Goal: Information Seeking & Learning: Learn about a topic

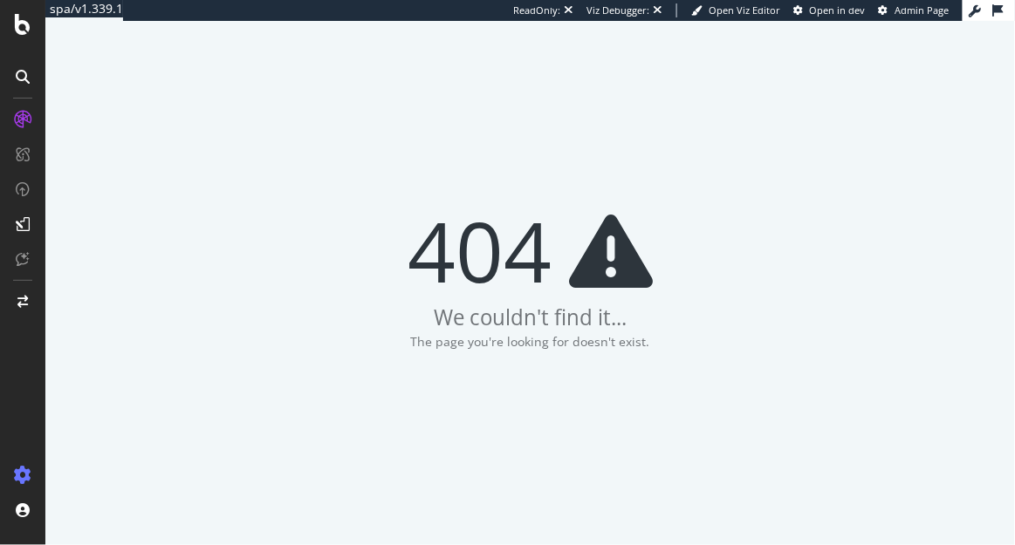
click at [17, 468] on icon at bounding box center [22, 475] width 17 height 17
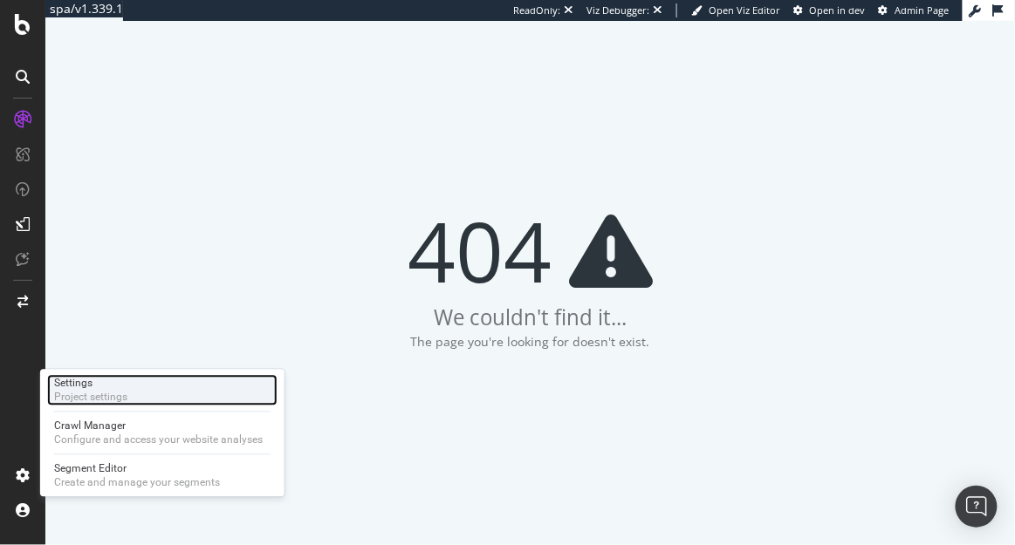
click at [140, 393] on div "Settings Project settings" at bounding box center [162, 390] width 230 height 31
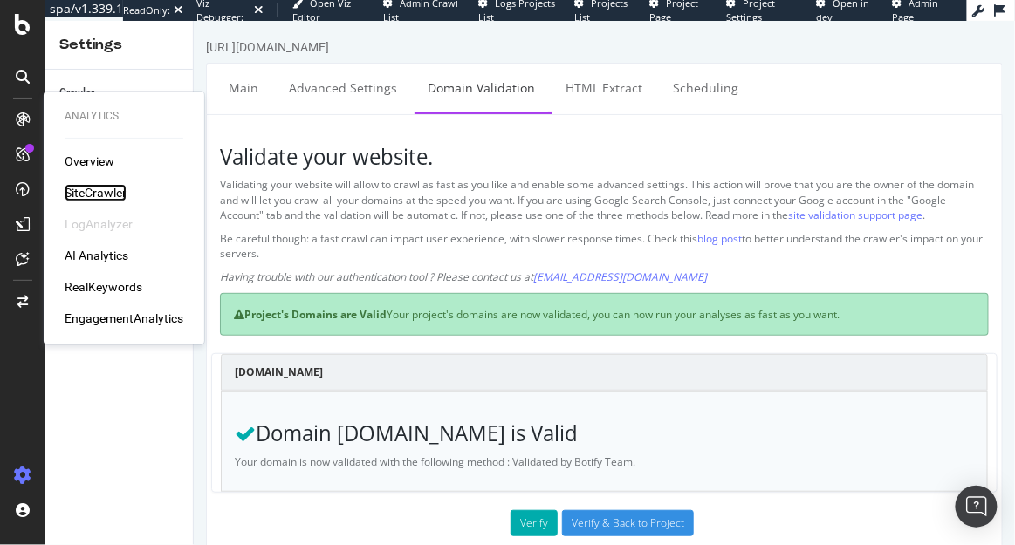
click at [93, 188] on div "SiteCrawler" at bounding box center [96, 192] width 62 height 17
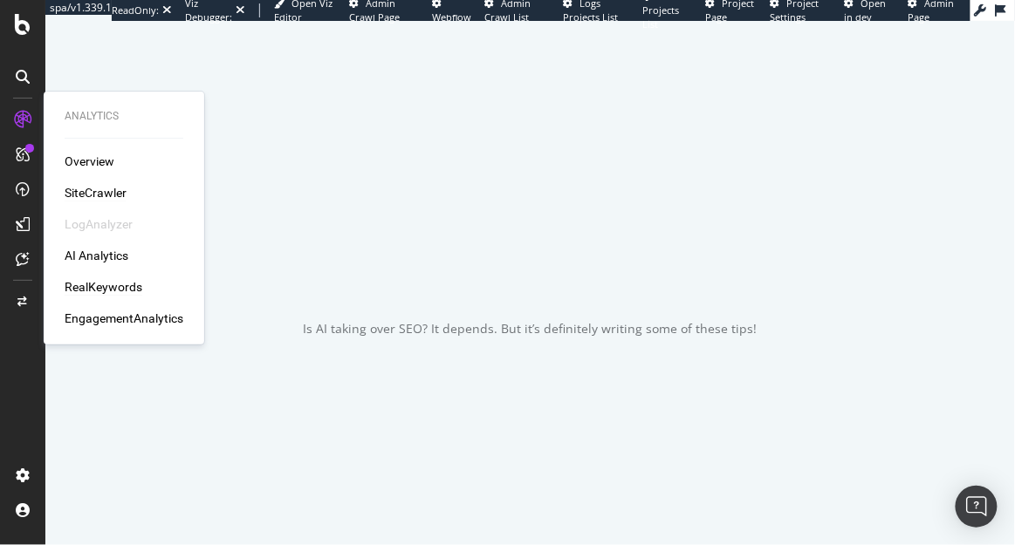
click at [107, 292] on div "RealKeywords" at bounding box center [104, 286] width 78 height 17
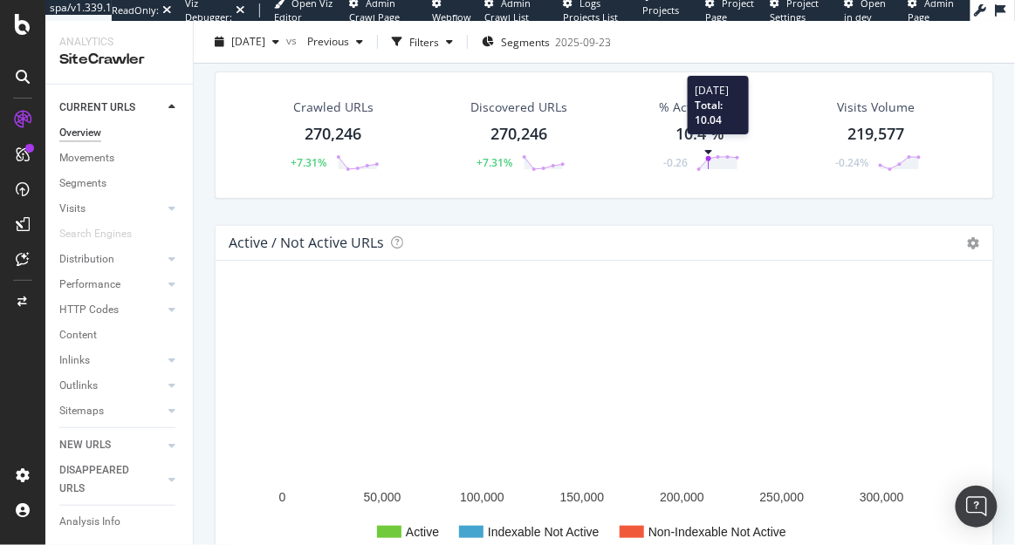
scroll to position [64, 0]
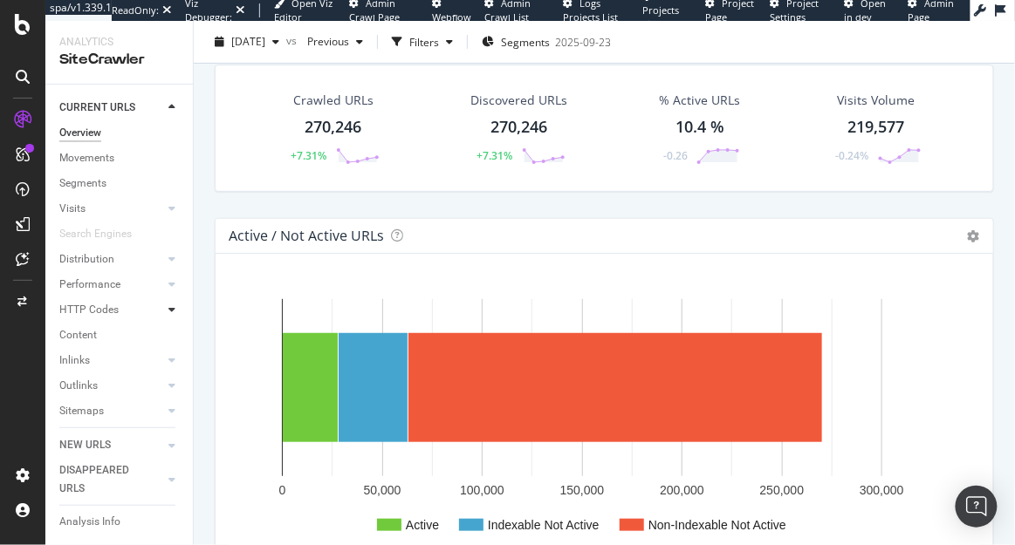
click at [169, 304] on icon at bounding box center [171, 309] width 7 height 10
click at [90, 384] on div "Insights" at bounding box center [86, 386] width 38 height 18
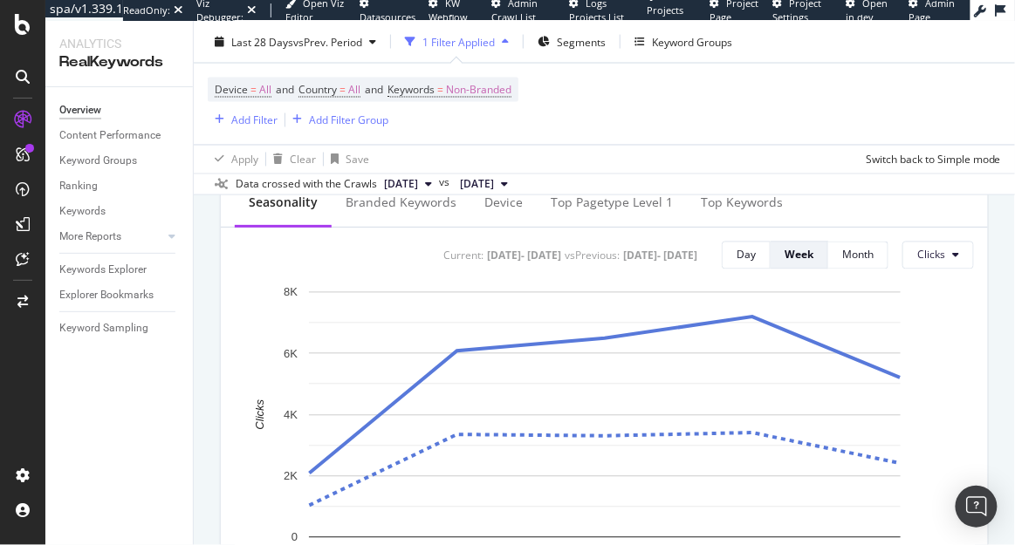
scroll to position [755, 0]
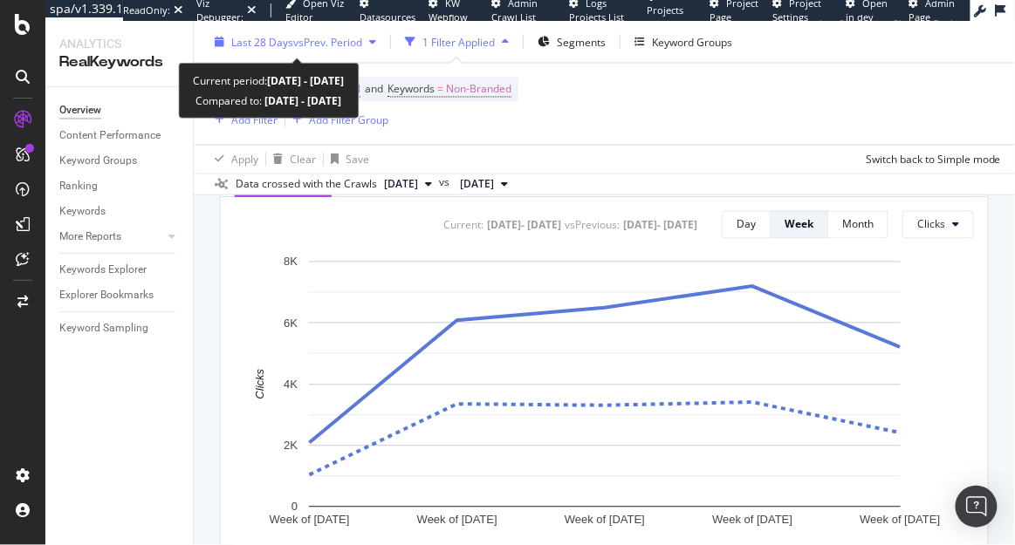
click at [340, 31] on div "Last 28 Days vs Prev. Period" at bounding box center [295, 42] width 175 height 26
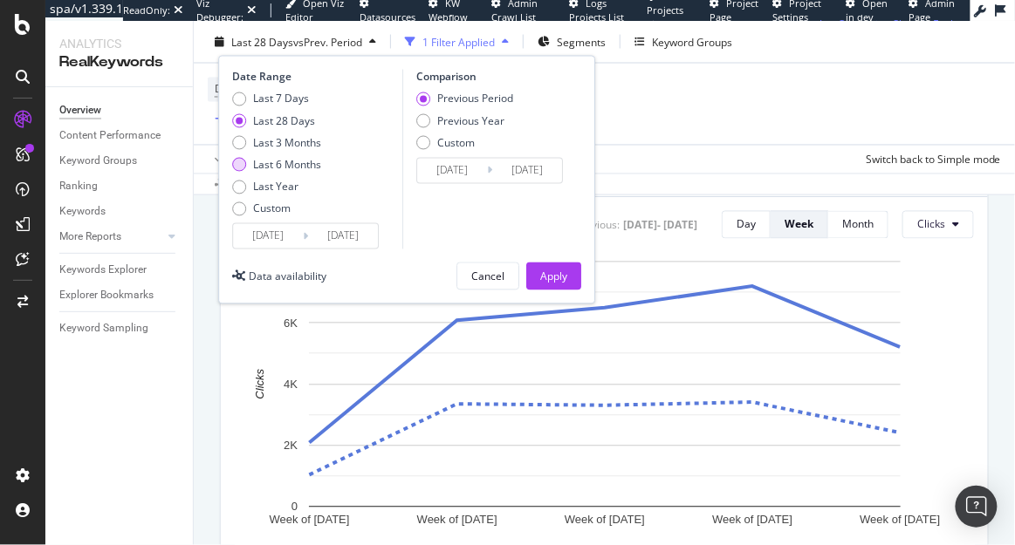
click at [290, 161] on div "Last 6 Months" at bounding box center [287, 165] width 68 height 15
type input "2025/04/11"
type input "2024/10/10"
type input "2025/04/10"
click at [559, 272] on div "Apply" at bounding box center [553, 276] width 27 height 15
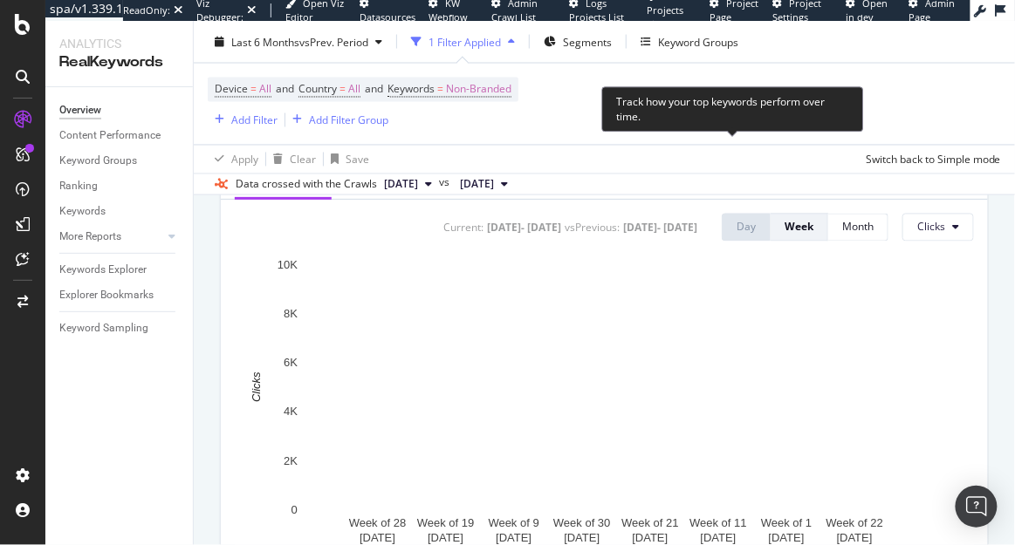
scroll to position [797, 0]
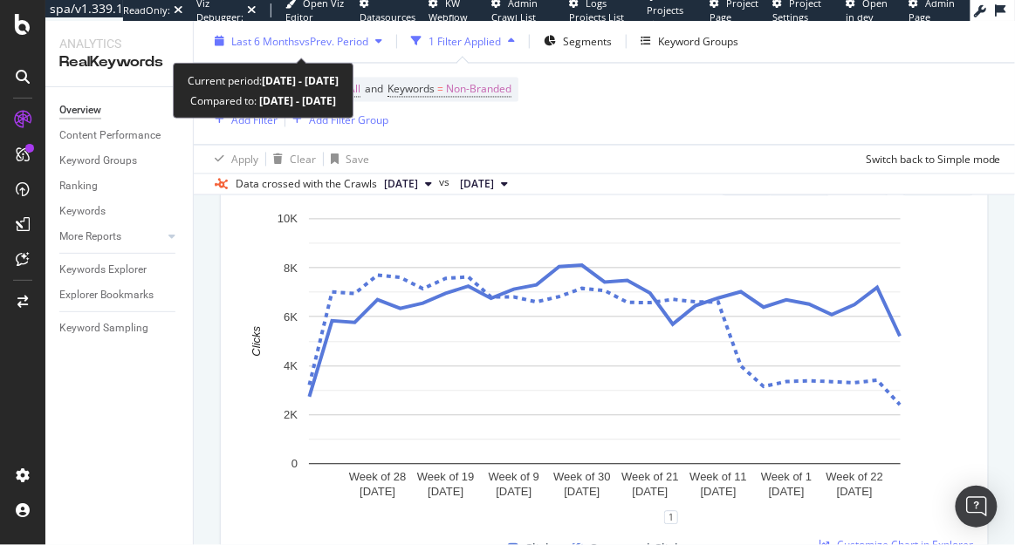
click at [331, 41] on span "vs Prev. Period" at bounding box center [333, 41] width 69 height 15
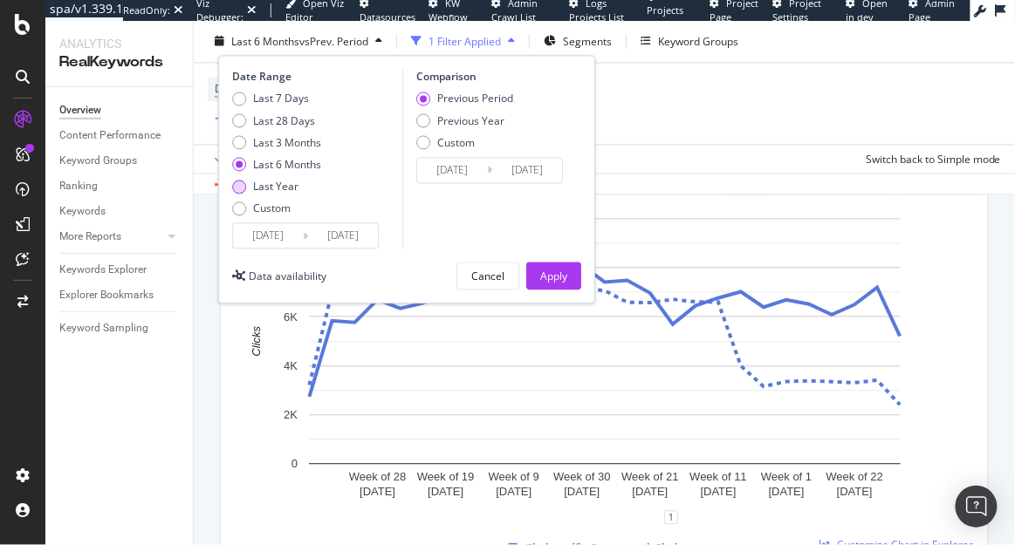
click at [291, 182] on div "Last Year" at bounding box center [275, 187] width 45 height 15
type input "2024/10/11"
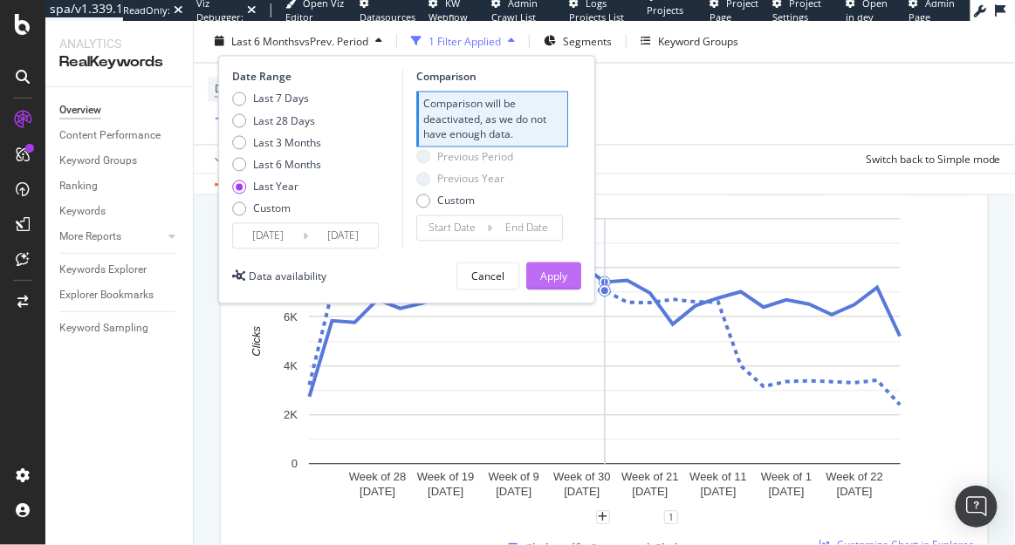
click at [567, 272] on button "Apply" at bounding box center [553, 277] width 55 height 28
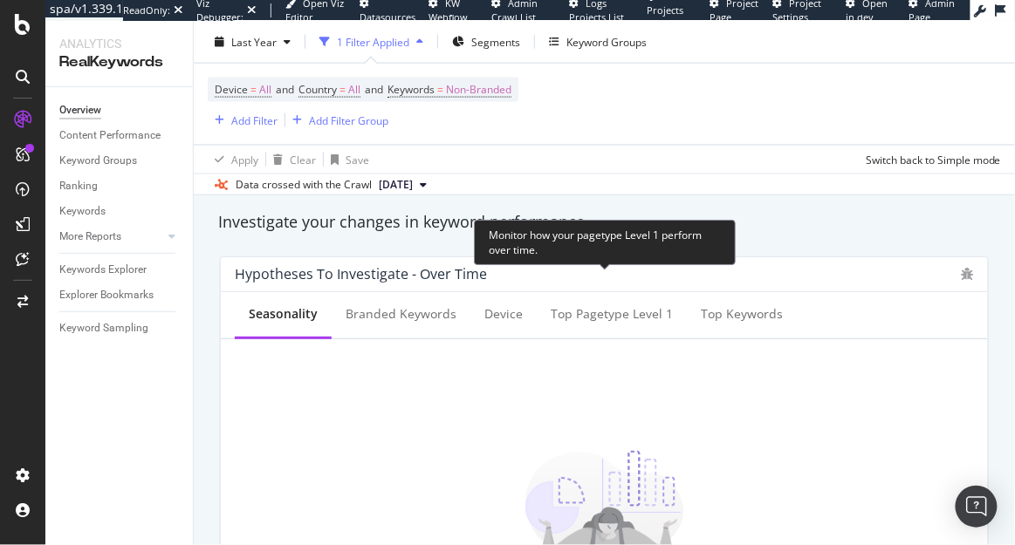
scroll to position [609, 0]
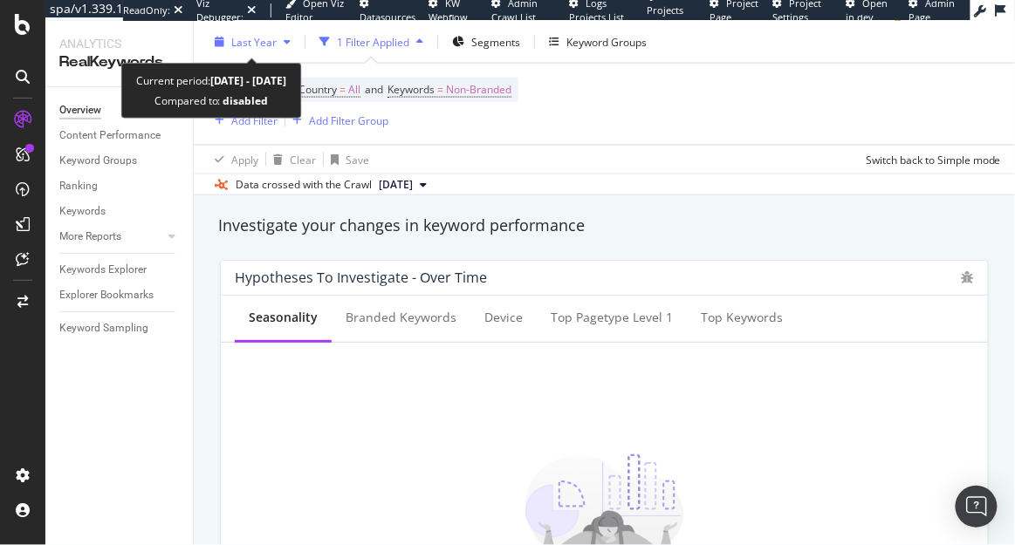
click at [250, 31] on div "Last Year" at bounding box center [253, 42] width 90 height 26
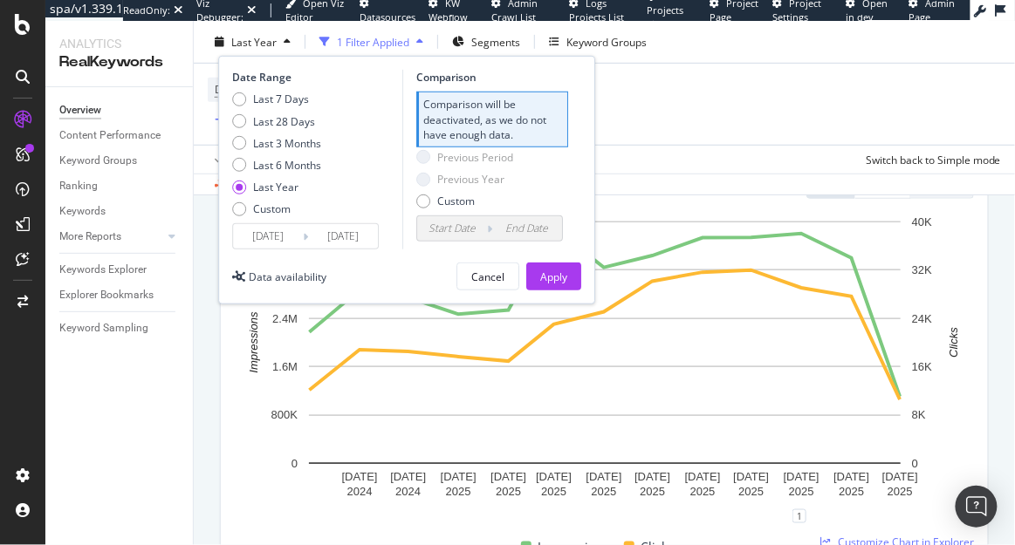
scroll to position [183, 0]
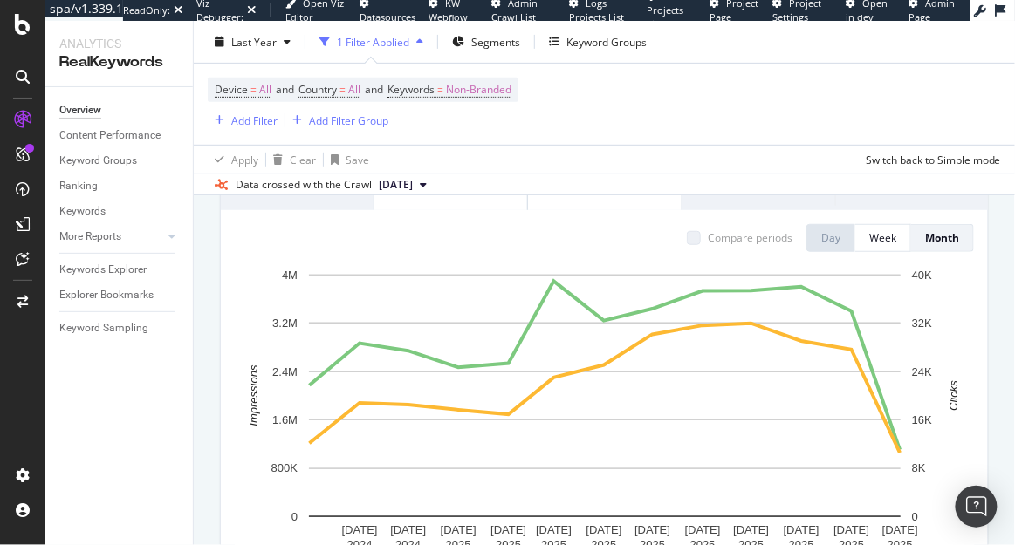
click at [683, 193] on div "Data crossed with the Crawl 2025 Oct. 10th" at bounding box center [604, 184] width 821 height 21
drag, startPoint x: 936, startPoint y: 248, endPoint x: 885, endPoint y: 240, distance: 51.2
click at [886, 241] on div "Day Week Month" at bounding box center [889, 238] width 167 height 28
click at [885, 240] on div "Week" at bounding box center [882, 237] width 27 height 15
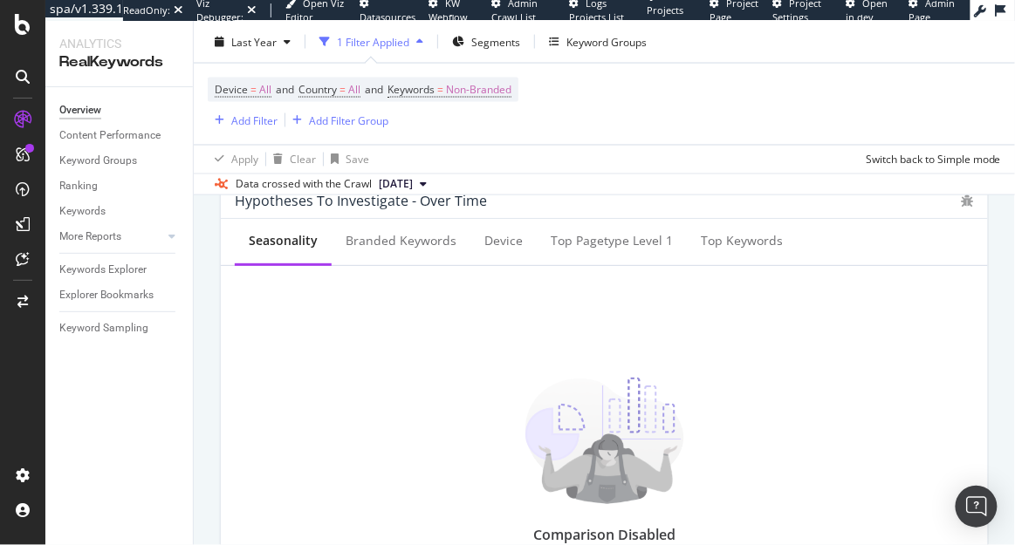
scroll to position [700, 0]
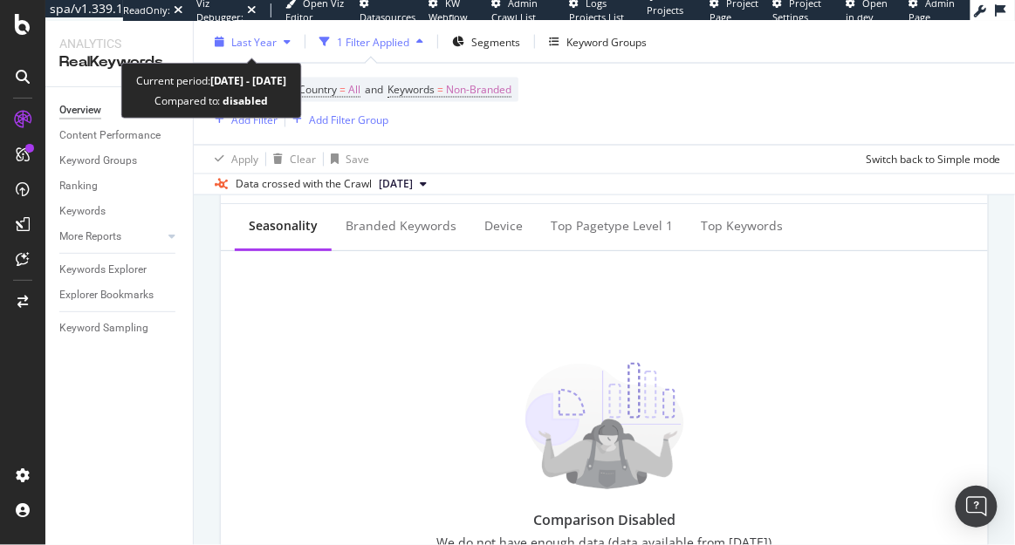
click at [268, 38] on span "Last Year" at bounding box center [253, 41] width 45 height 15
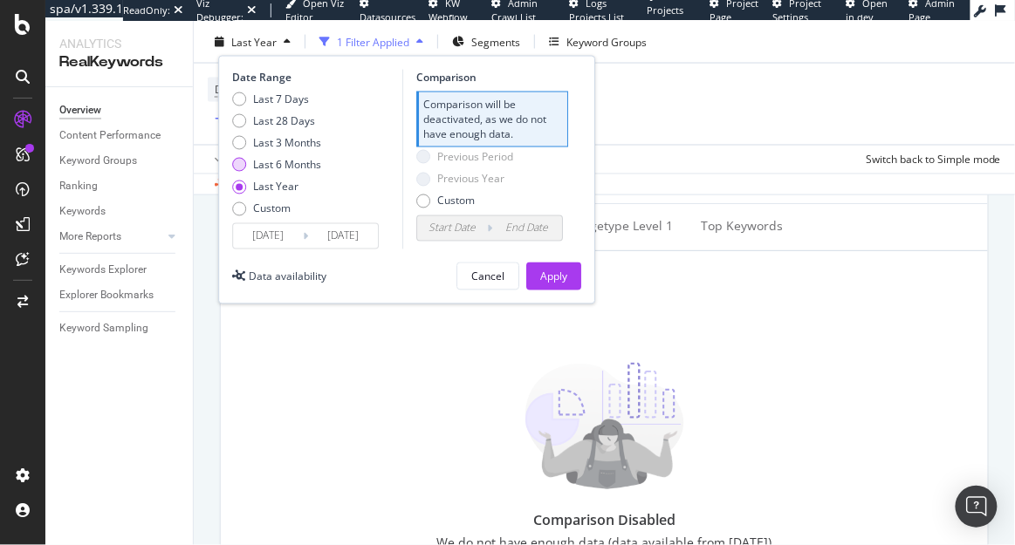
click at [249, 164] on div "Last 6 Months" at bounding box center [276, 165] width 89 height 15
type input "2025/04/11"
type input "2024/10/10"
type input "2025/04/10"
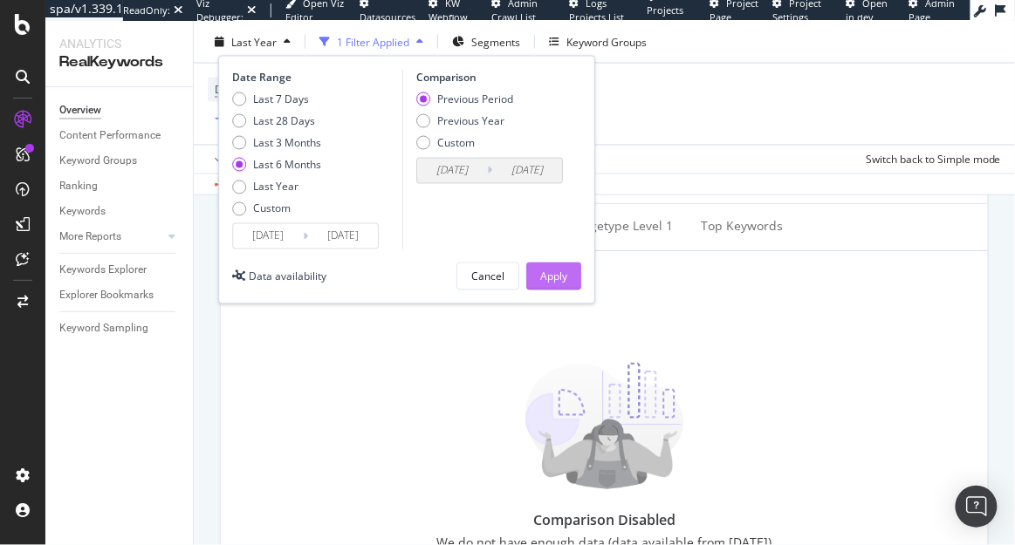
click at [543, 270] on div "Apply" at bounding box center [553, 276] width 27 height 15
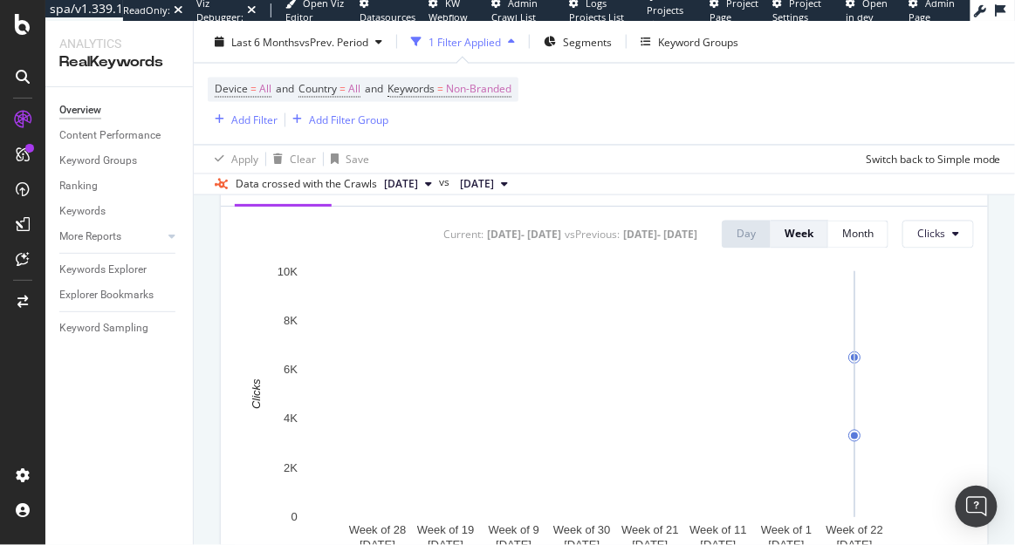
scroll to position [705, 0]
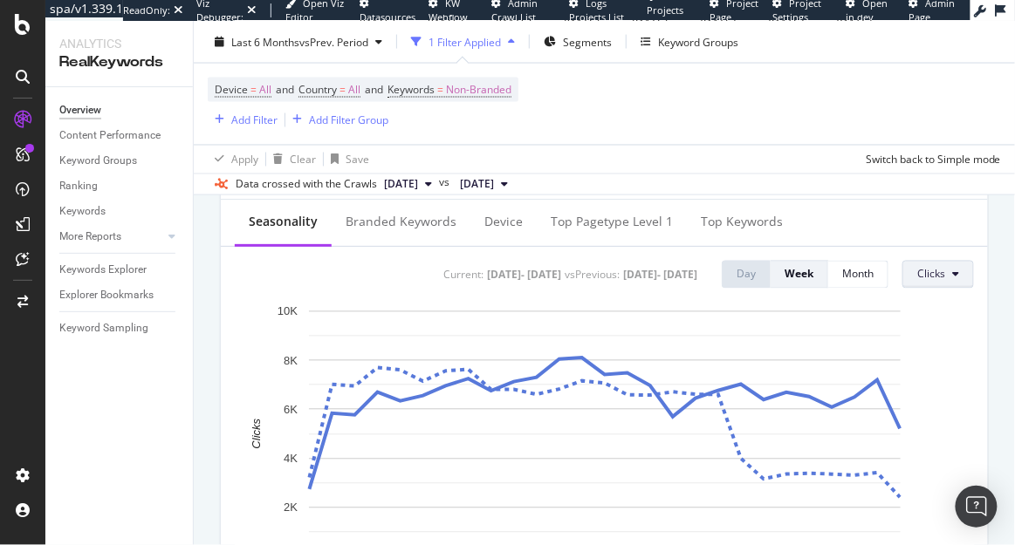
click at [960, 272] on button "Clicks" at bounding box center [938, 275] width 72 height 28
click at [892, 290] on div "Average Position" at bounding box center [848, 289] width 110 height 25
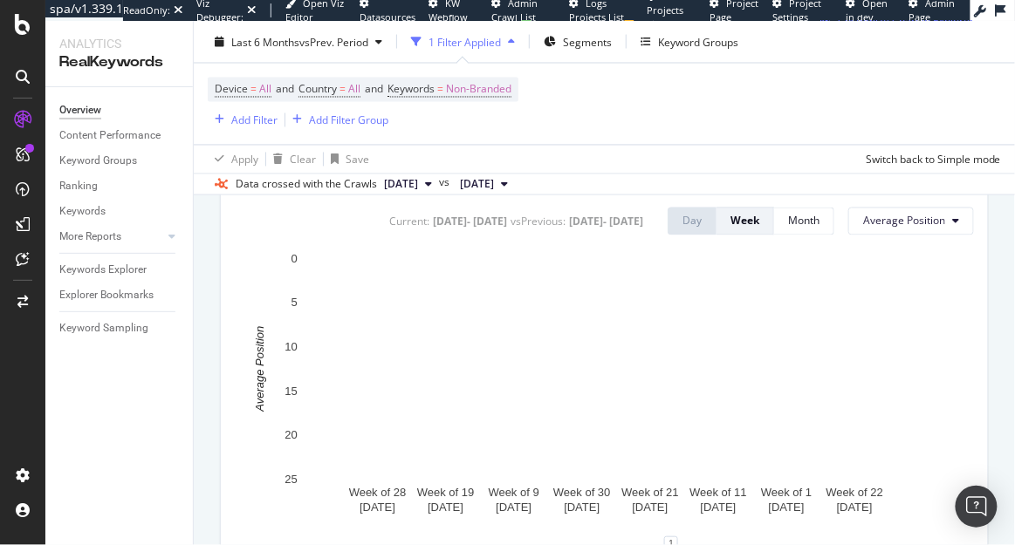
scroll to position [761, 0]
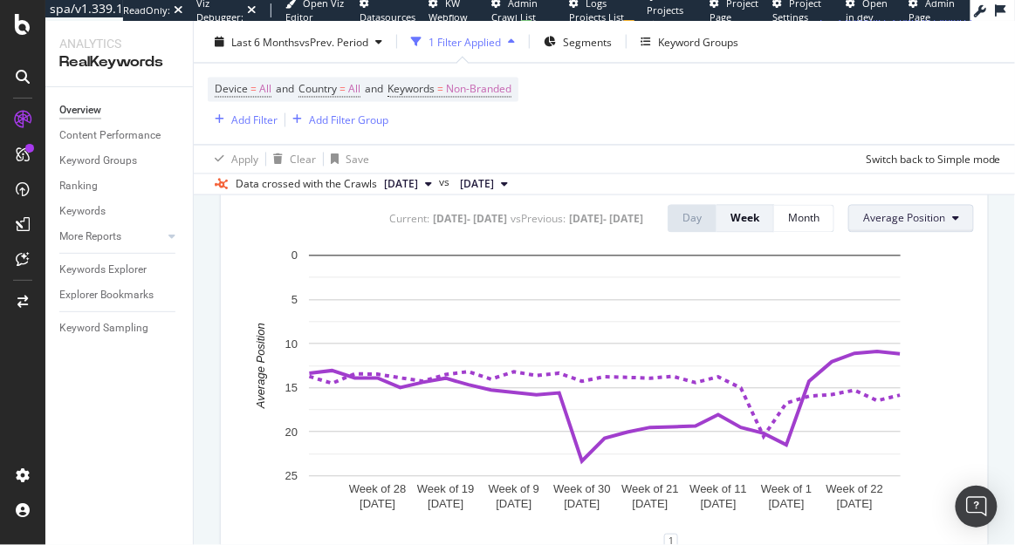
click at [940, 226] on span "Average Position" at bounding box center [904, 218] width 82 height 15
